Goal: Entertainment & Leisure: Consume media (video, audio)

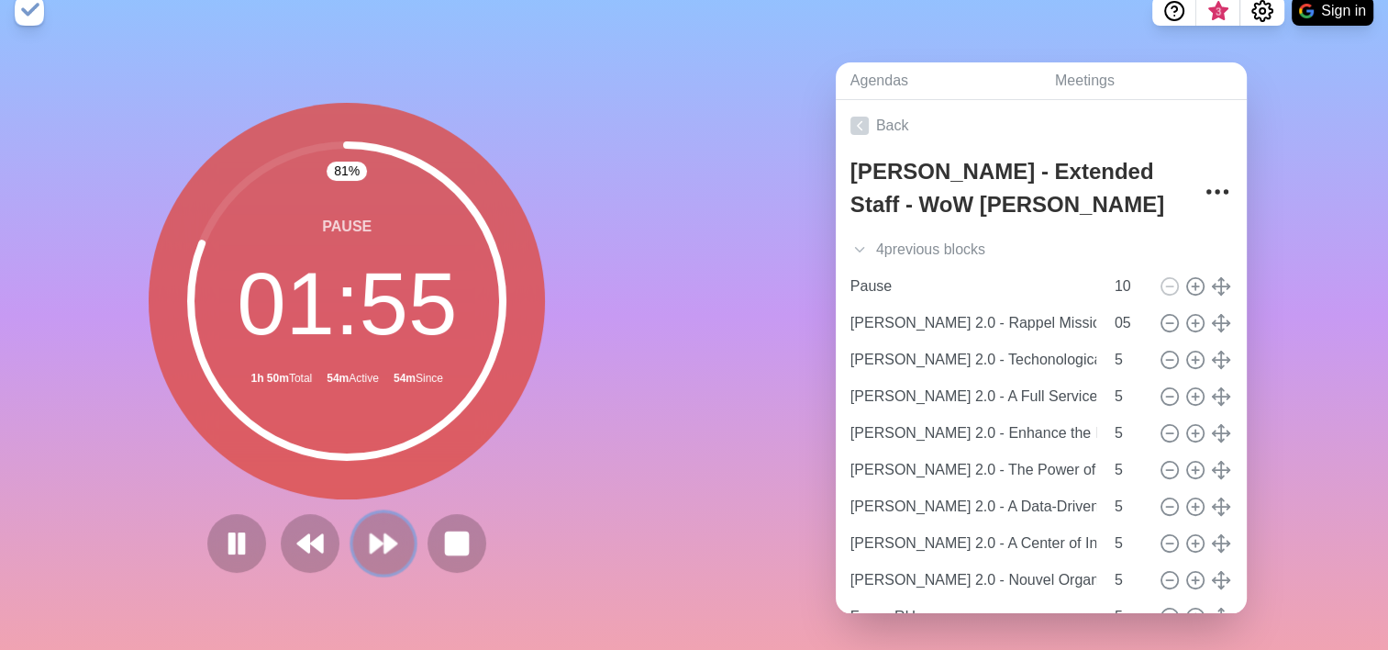
click at [390, 534] on icon at bounding box center [383, 543] width 31 height 31
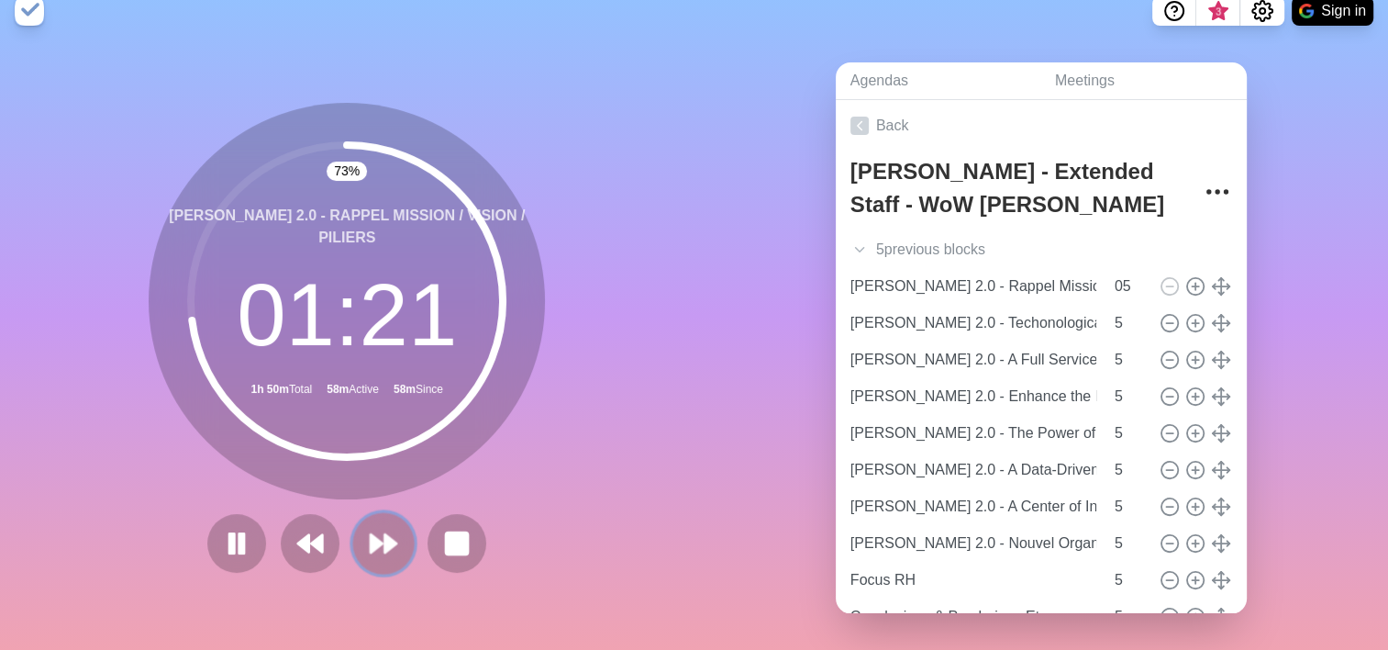
click at [360, 537] on button at bounding box center [383, 542] width 61 height 61
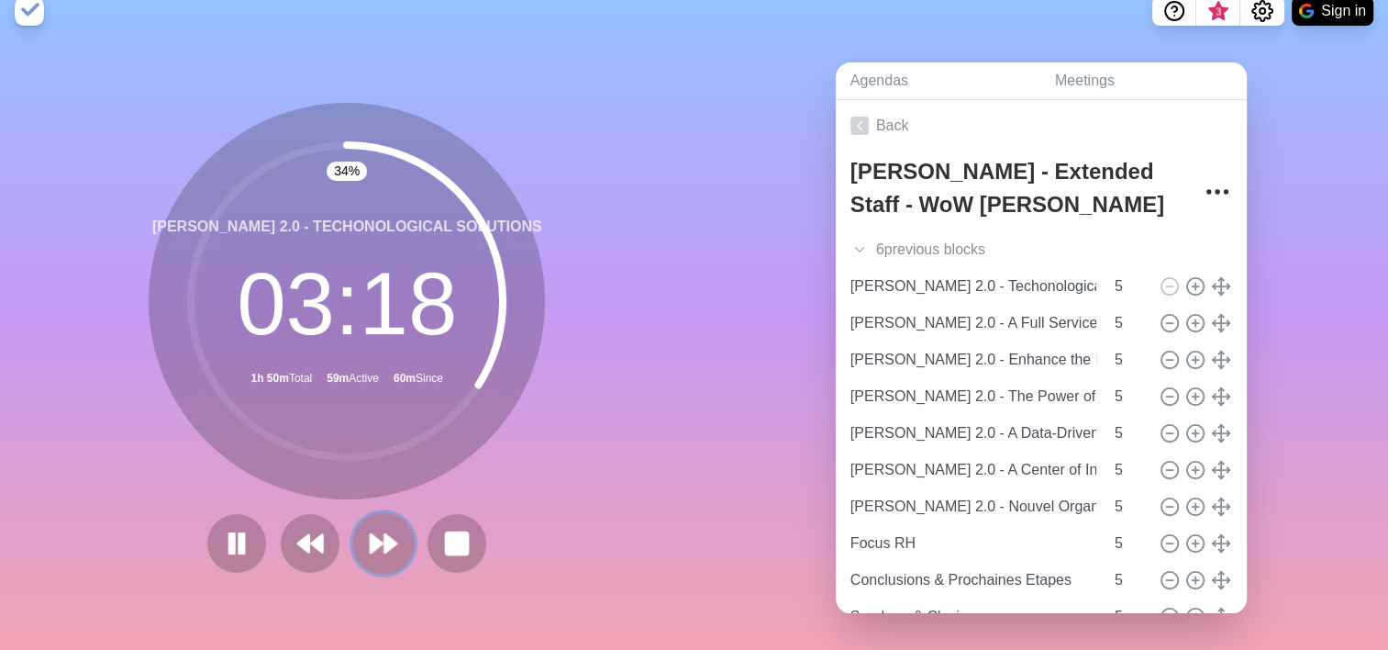
click at [384, 546] on button at bounding box center [383, 542] width 61 height 61
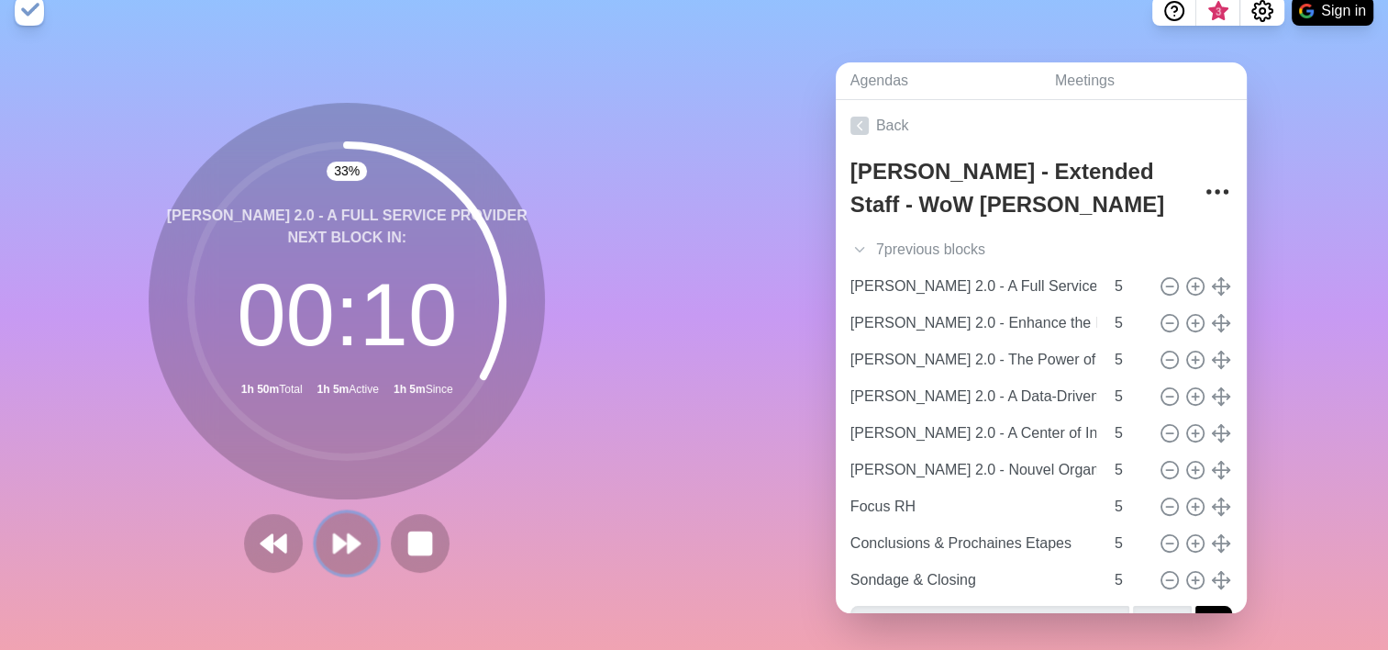
click at [341, 543] on icon at bounding box center [346, 543] width 31 height 31
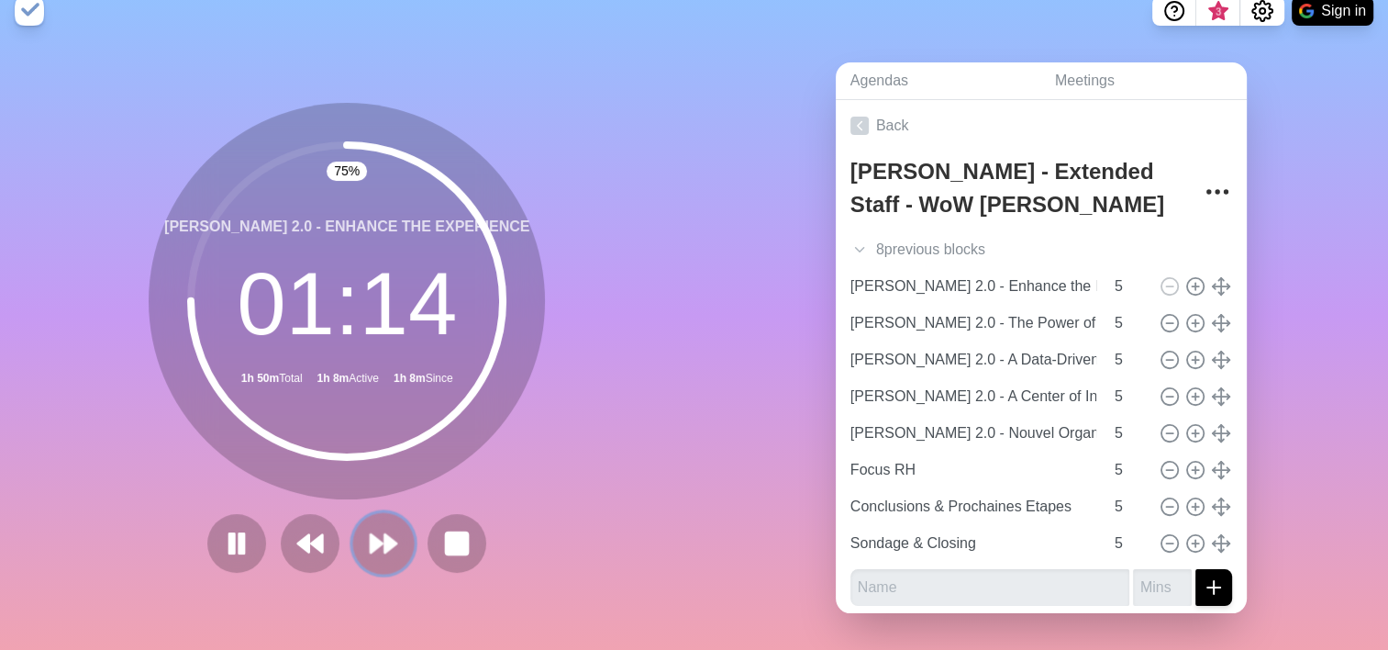
click at [376, 540] on icon at bounding box center [383, 543] width 31 height 31
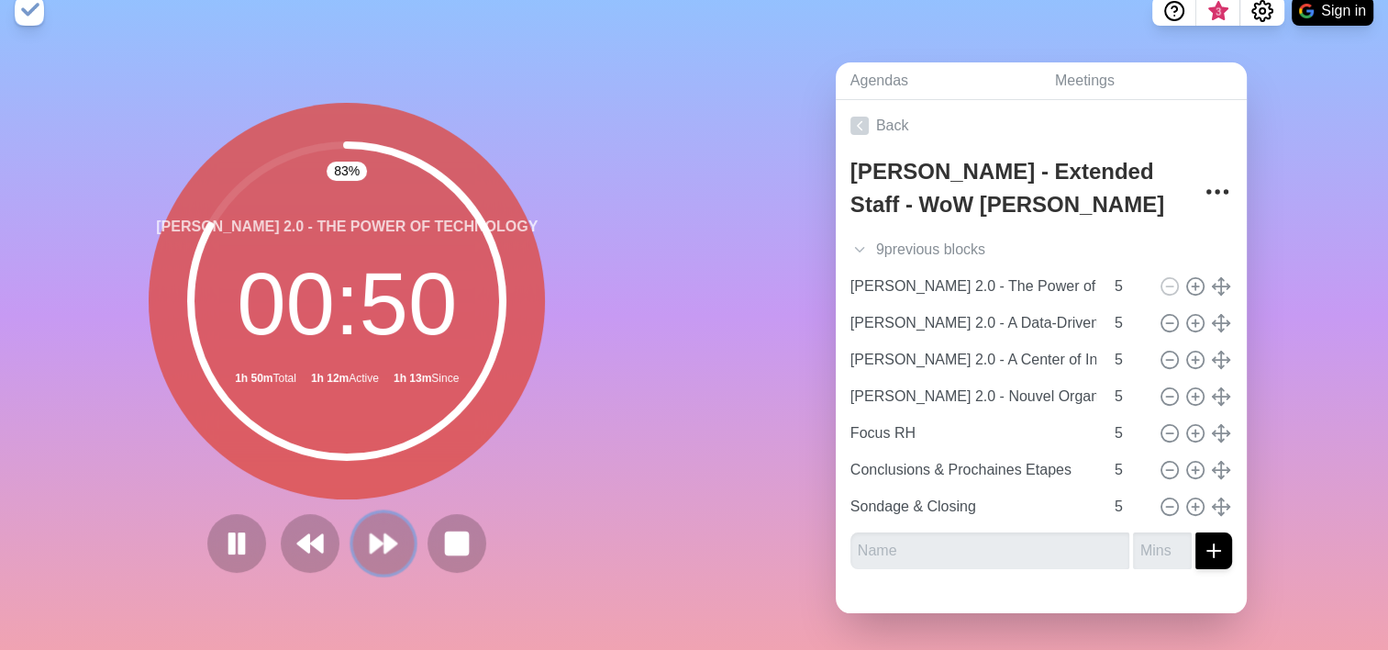
click at [368, 546] on button at bounding box center [383, 542] width 61 height 61
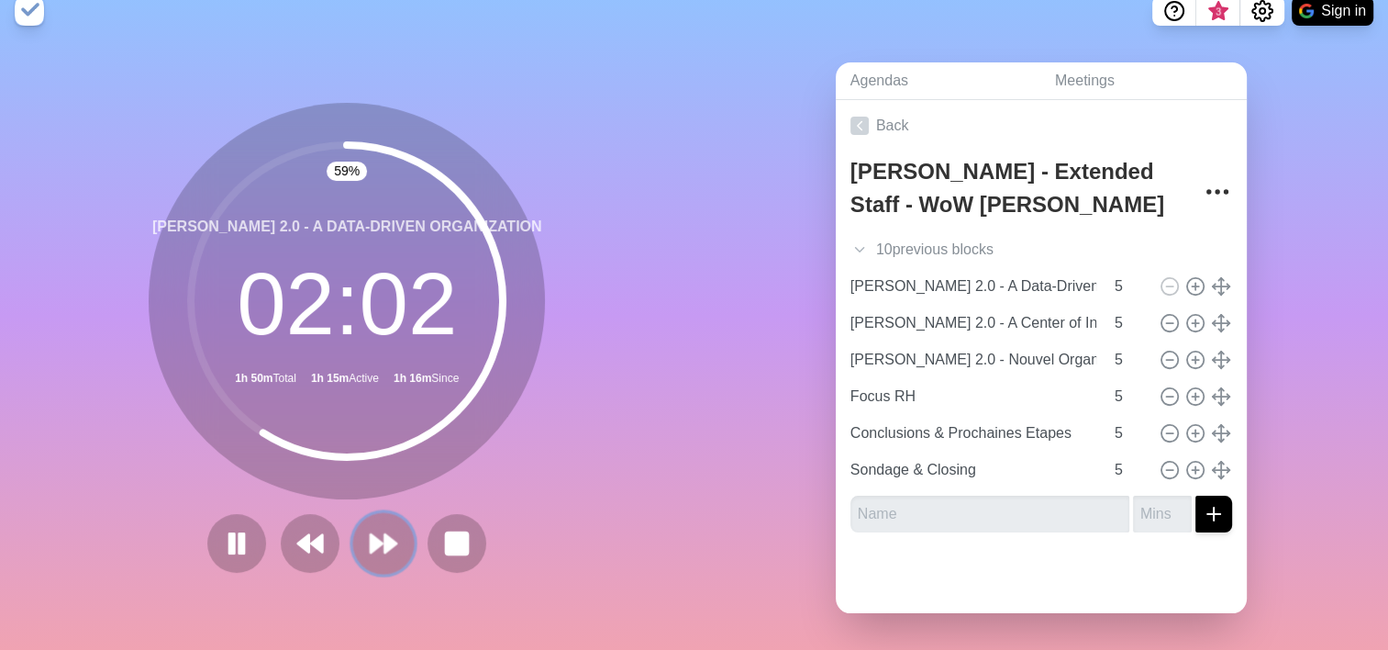
click at [380, 544] on button at bounding box center [383, 542] width 61 height 61
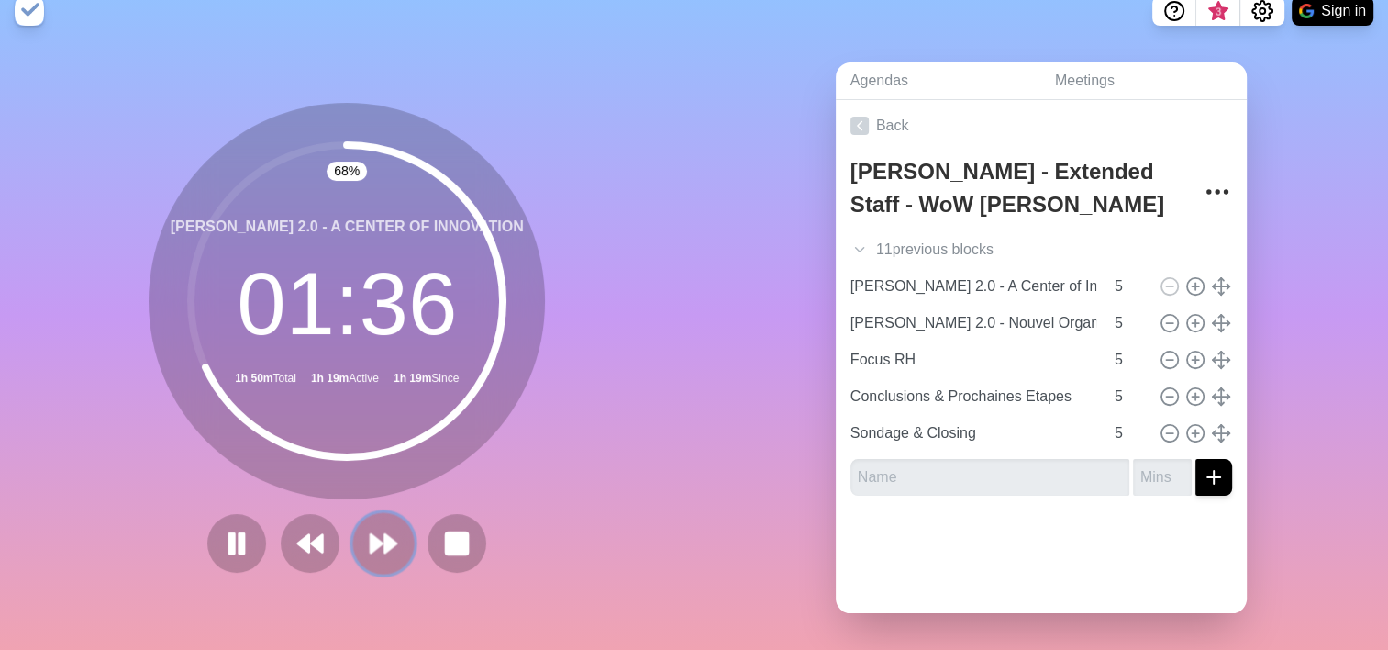
click at [385, 534] on polygon at bounding box center [391, 543] width 12 height 18
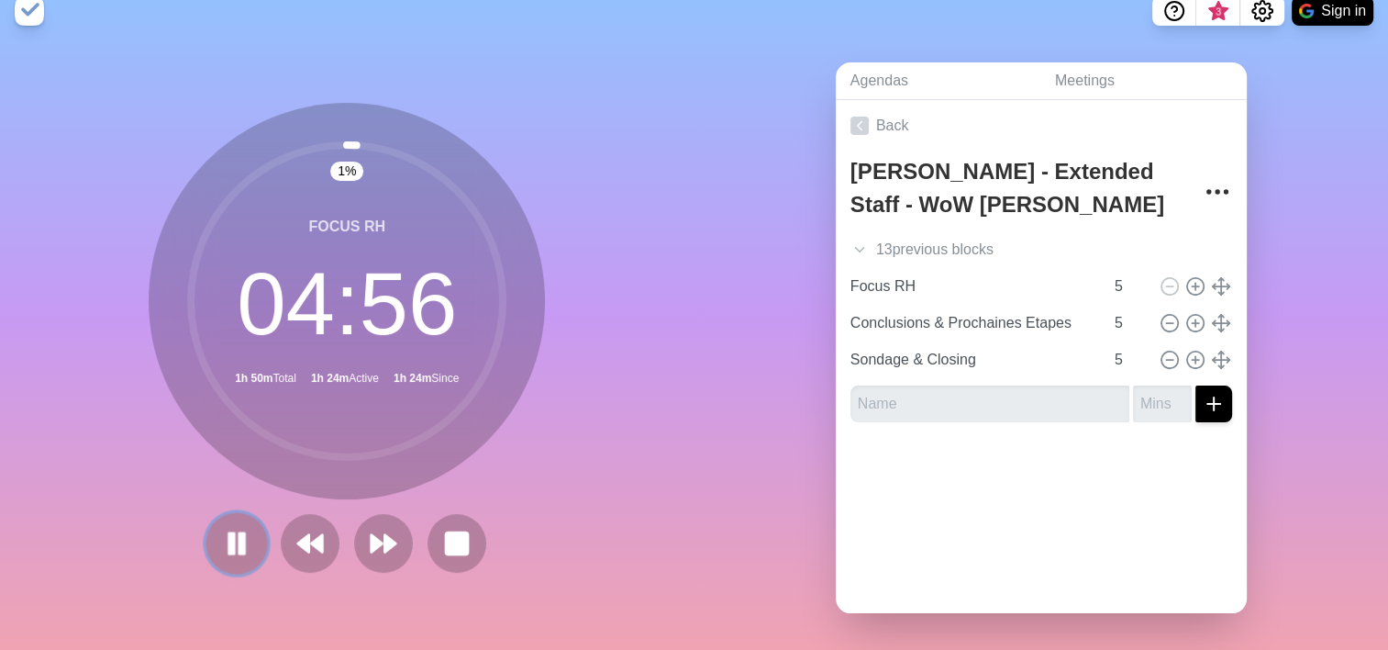
click at [228, 536] on icon at bounding box center [236, 543] width 31 height 31
click at [228, 531] on polygon at bounding box center [237, 542] width 18 height 23
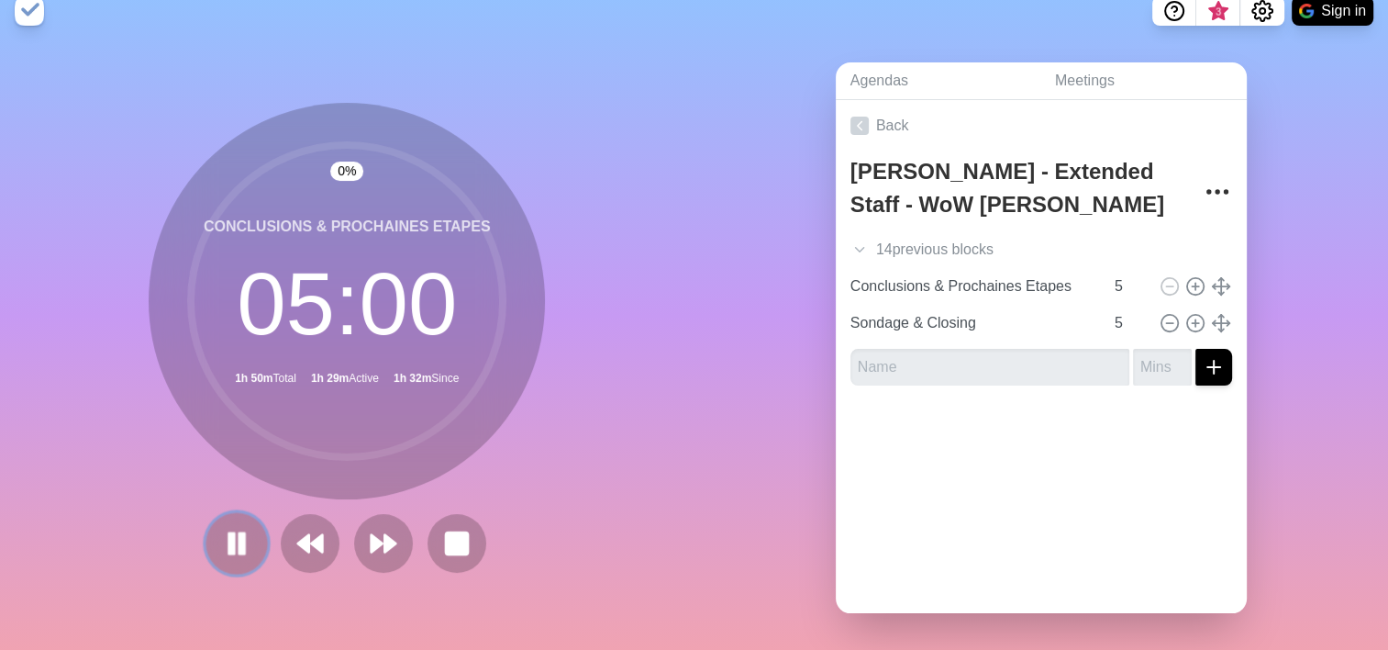
click at [228, 531] on icon at bounding box center [236, 543] width 31 height 31
click at [228, 531] on polygon at bounding box center [237, 542] width 18 height 23
click at [229, 540] on icon at bounding box center [236, 543] width 31 height 31
